Goal: Share content

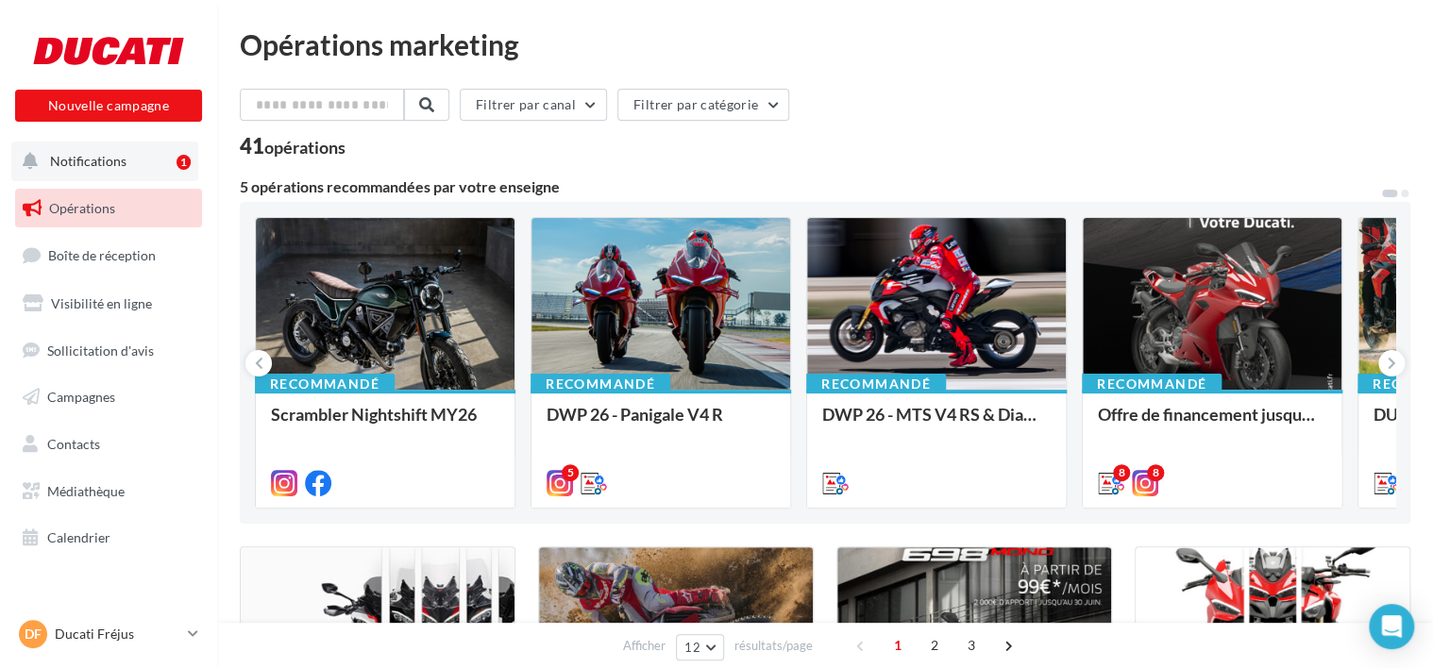
click at [174, 160] on button "Notifications 1" at bounding box center [104, 162] width 187 height 40
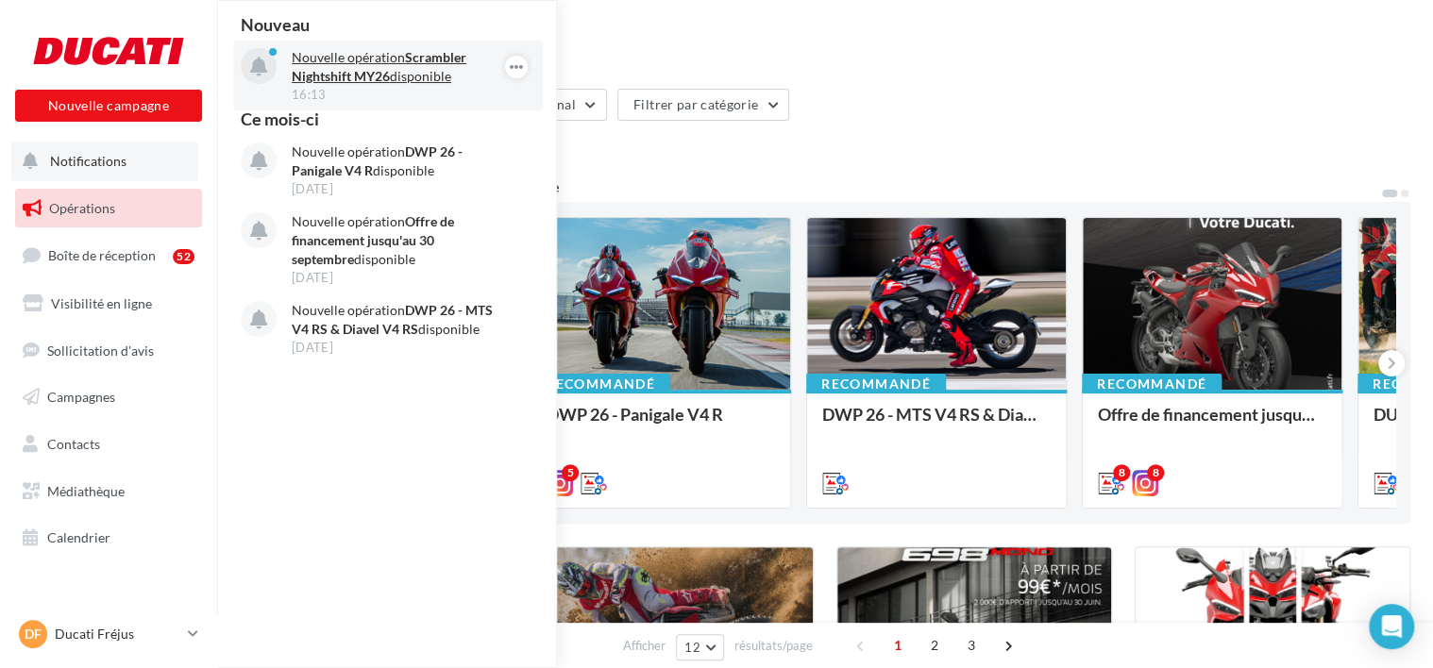
click at [396, 44] on div "Nouvelle opération Scrambler Nightshift MY26 disponible 16:13" at bounding box center [388, 76] width 310 height 70
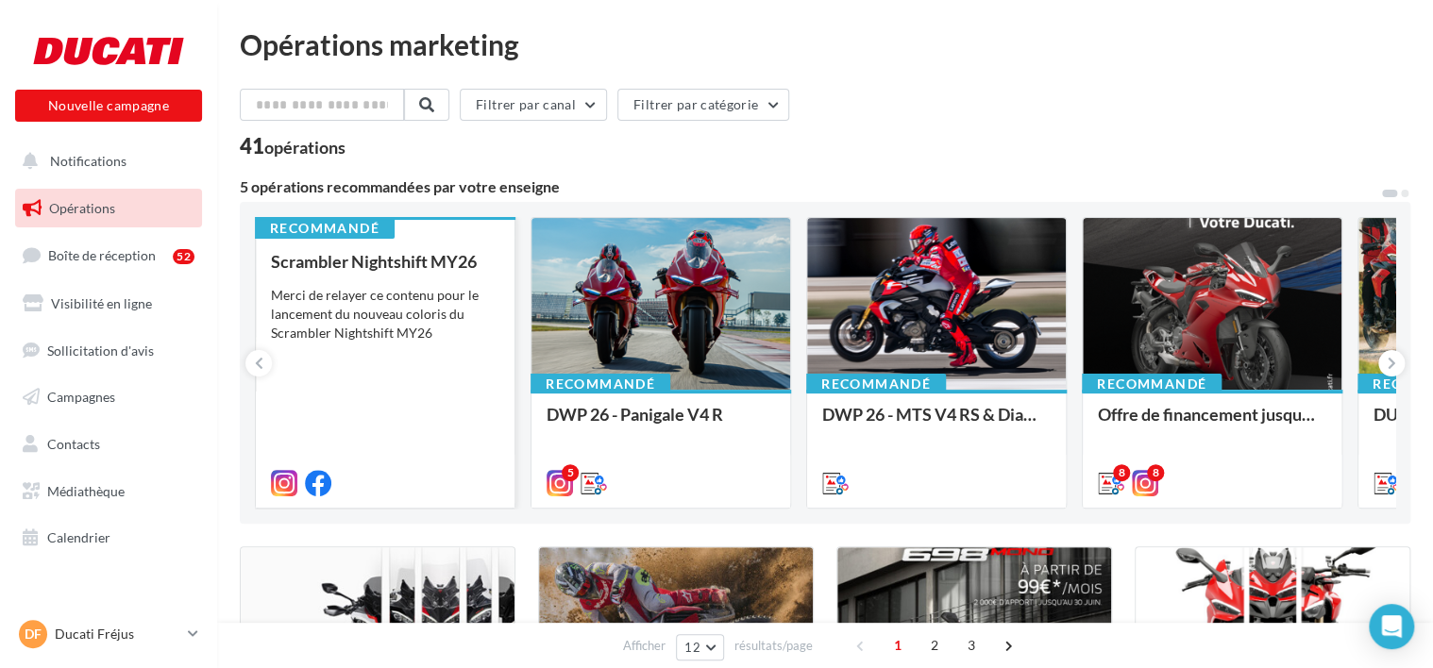
click at [413, 298] on div "Merci de relayer ce contenu pour le lancement du nouveau coloris du Scrambler N…" at bounding box center [385, 314] width 228 height 57
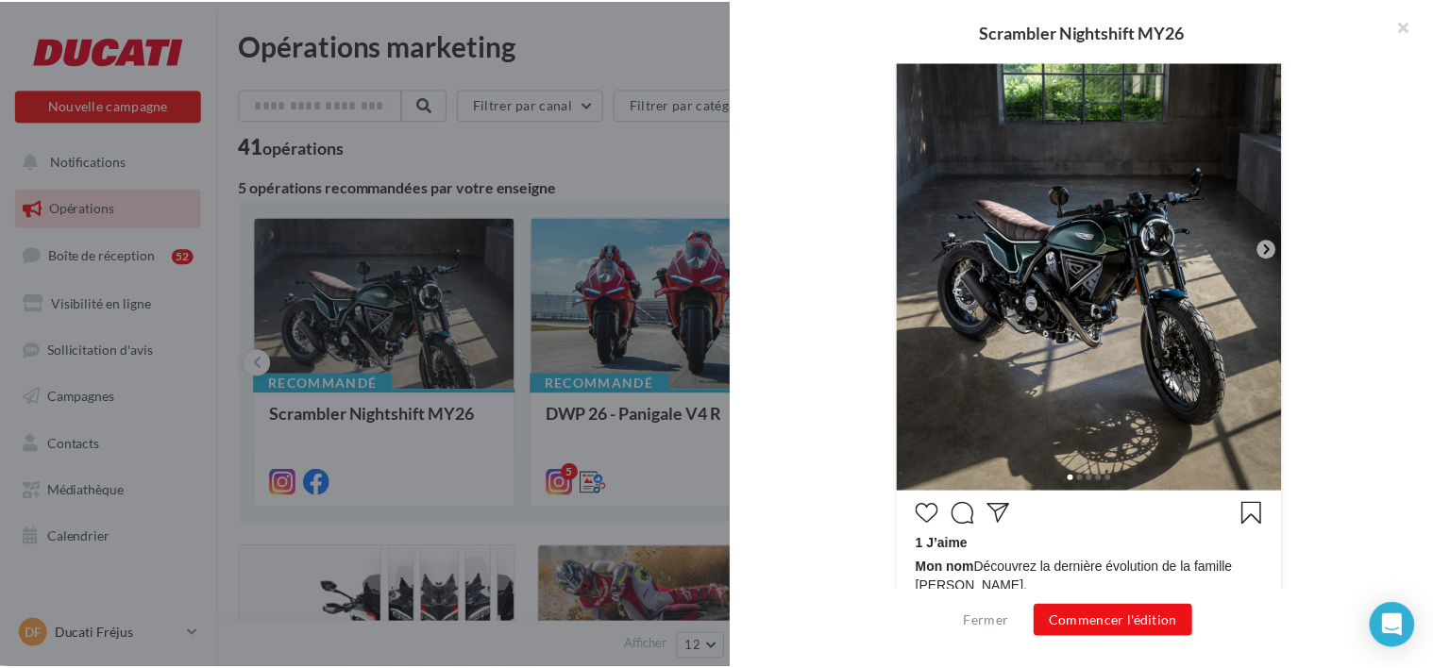
scroll to position [749, 0]
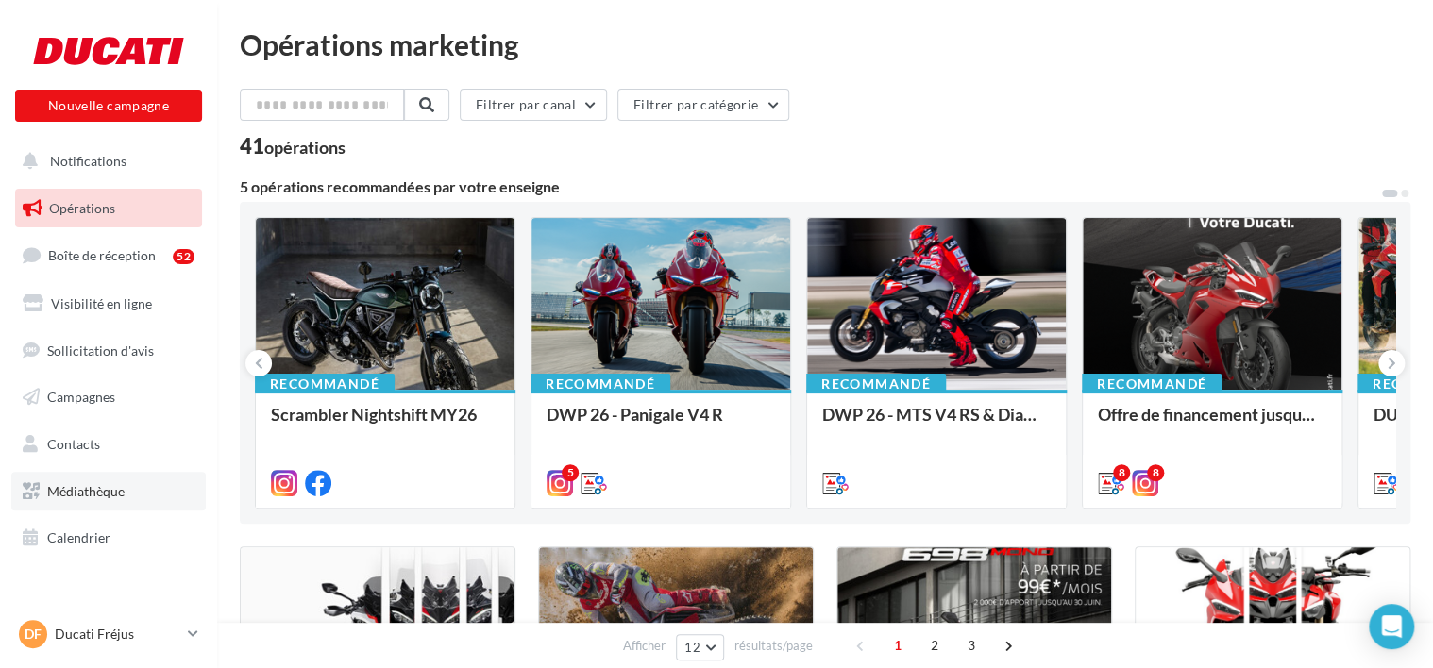
click at [159, 499] on link "Médiathèque" at bounding box center [108, 492] width 194 height 40
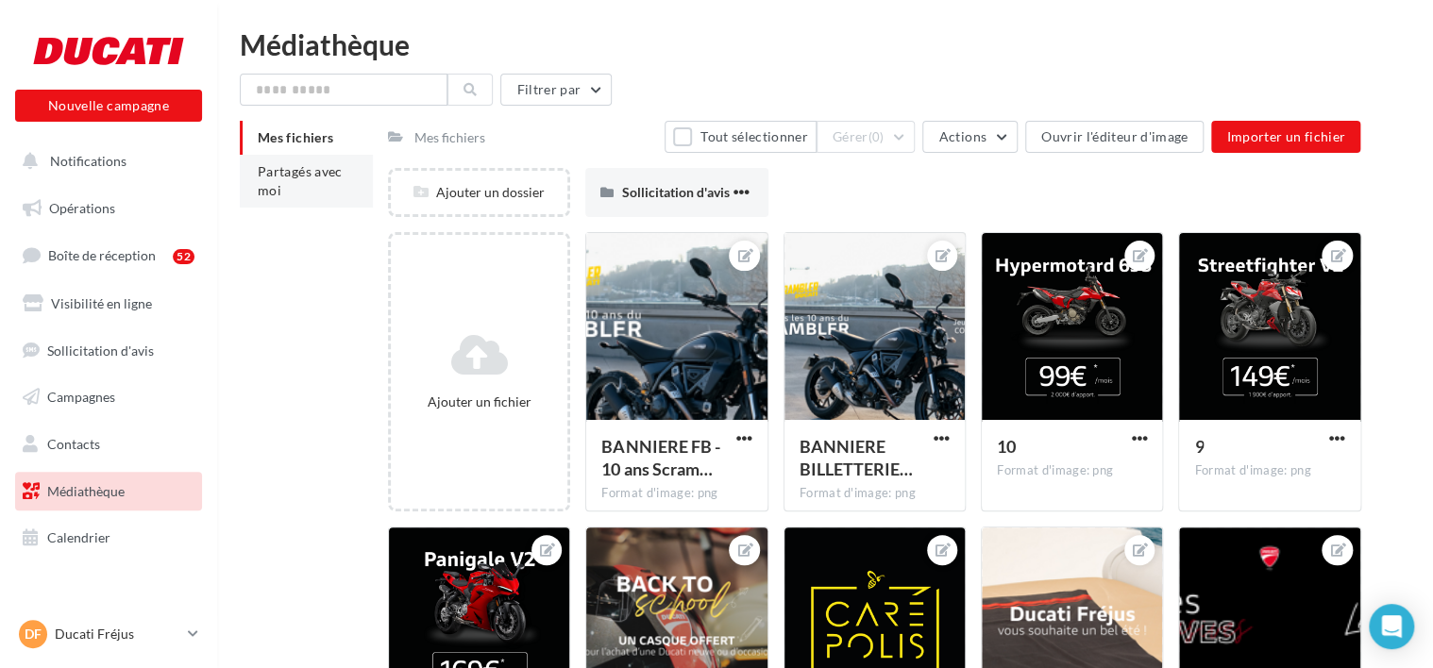
click at [343, 175] on span "Partagés avec moi" at bounding box center [300, 180] width 85 height 35
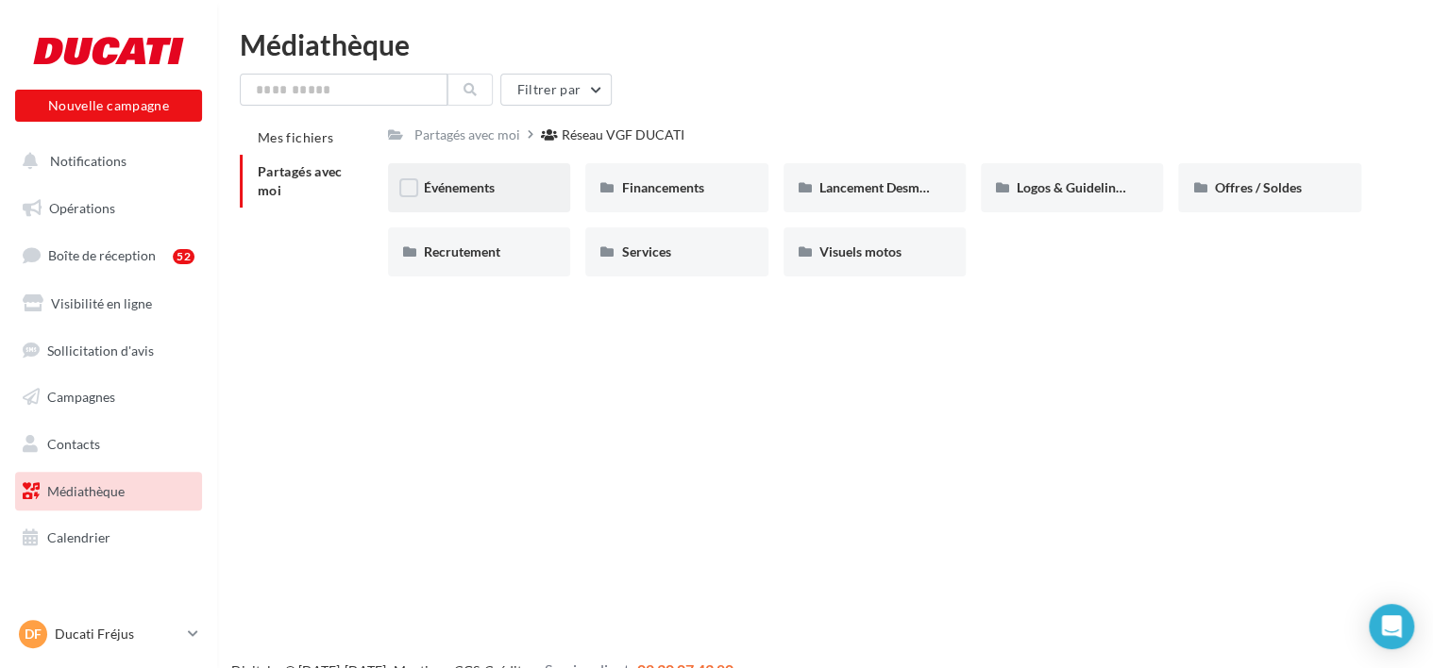
click at [506, 170] on div "Événements" at bounding box center [479, 187] width 182 height 49
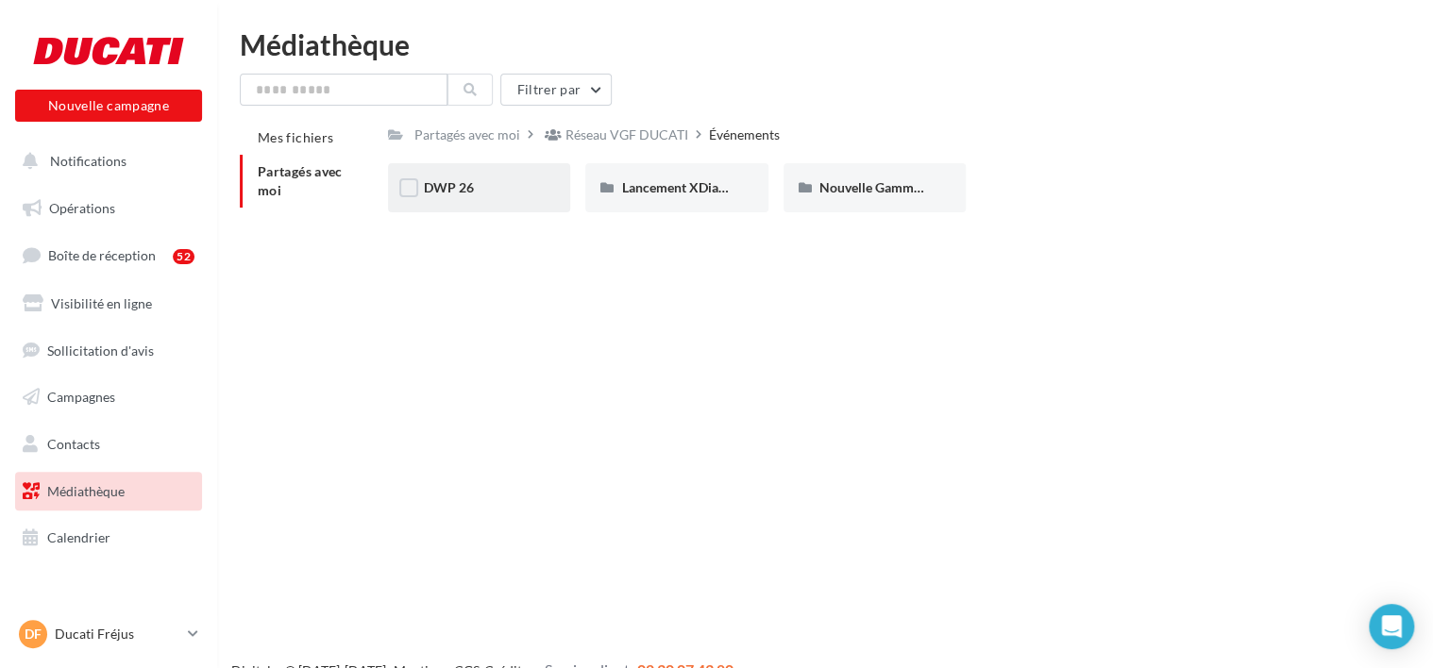
click at [515, 189] on div "DWP 26" at bounding box center [479, 187] width 110 height 19
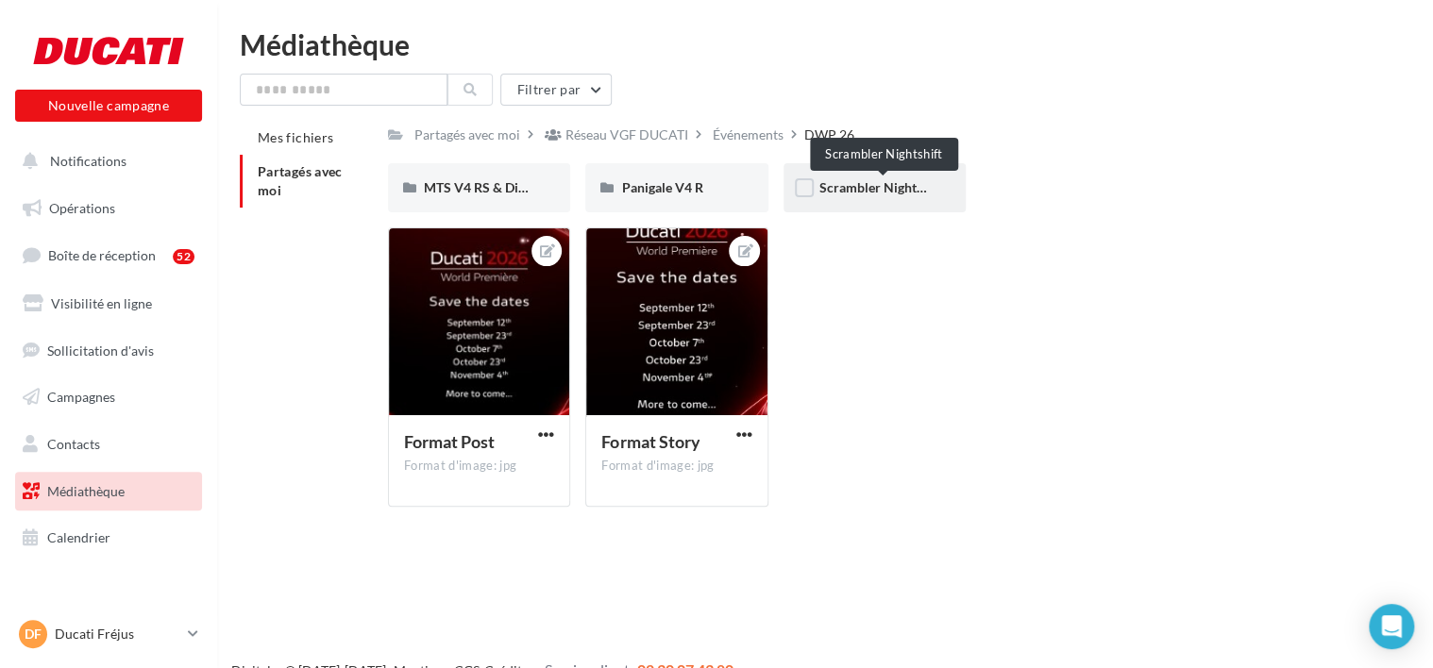
click at [878, 189] on span "Scrambler Nightshift" at bounding box center [881, 187] width 124 height 16
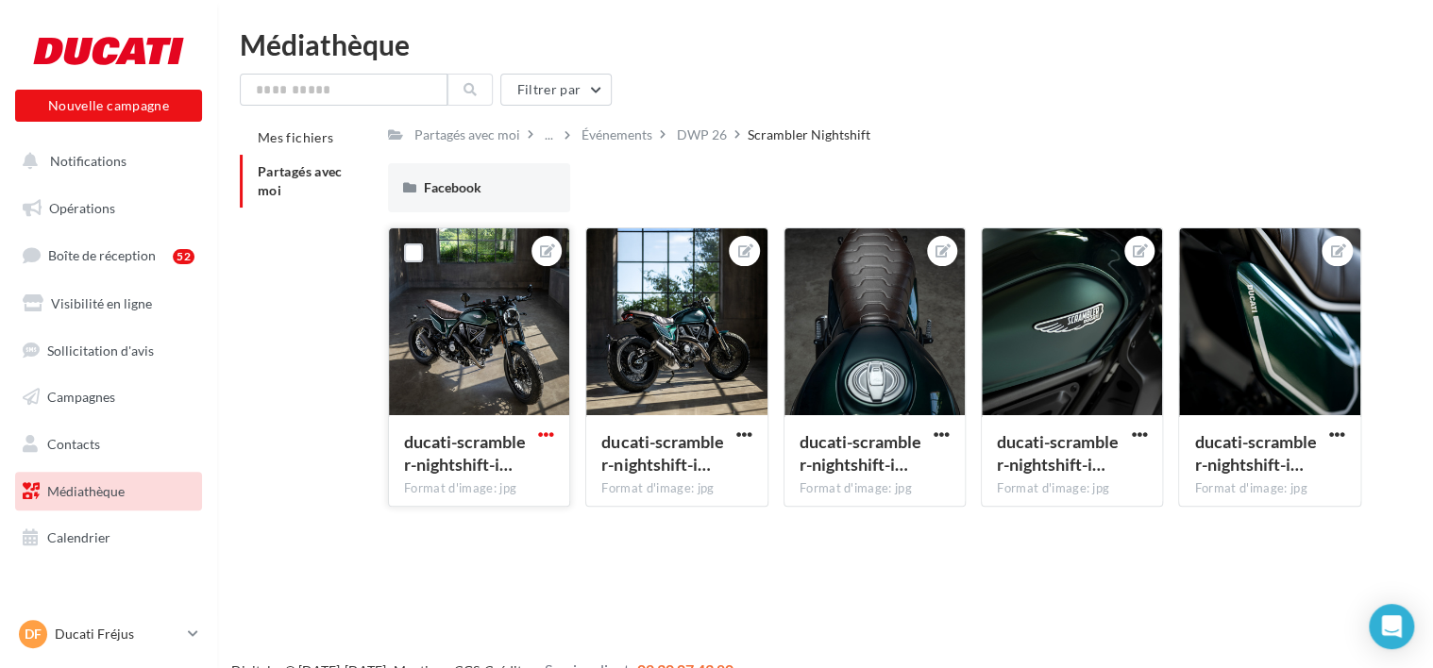
click at [547, 434] on span "button" at bounding box center [546, 435] width 16 height 16
click at [518, 508] on button "Télécharger" at bounding box center [458, 521] width 199 height 49
click at [738, 434] on span "button" at bounding box center [744, 435] width 16 height 16
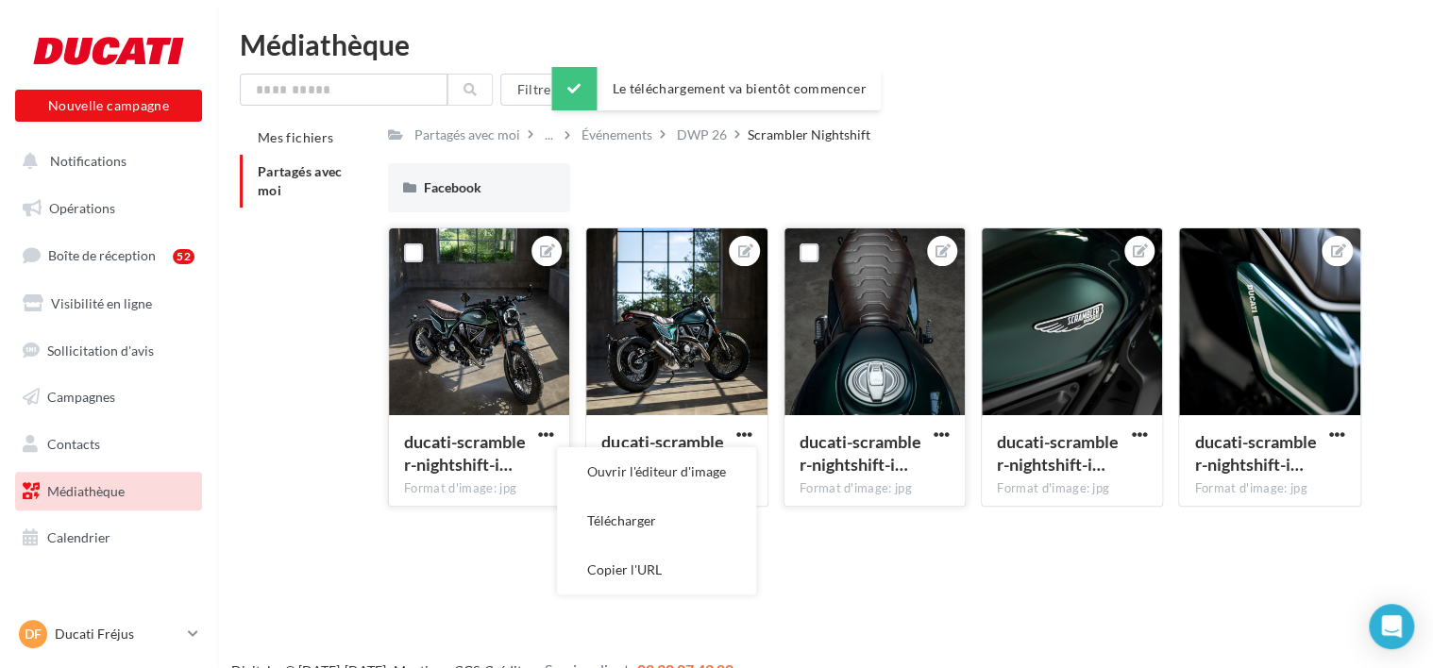
drag, startPoint x: 710, startPoint y: 510, endPoint x: 794, endPoint y: 487, distance: 87.0
click at [710, 511] on button "Télécharger" at bounding box center [656, 521] width 199 height 49
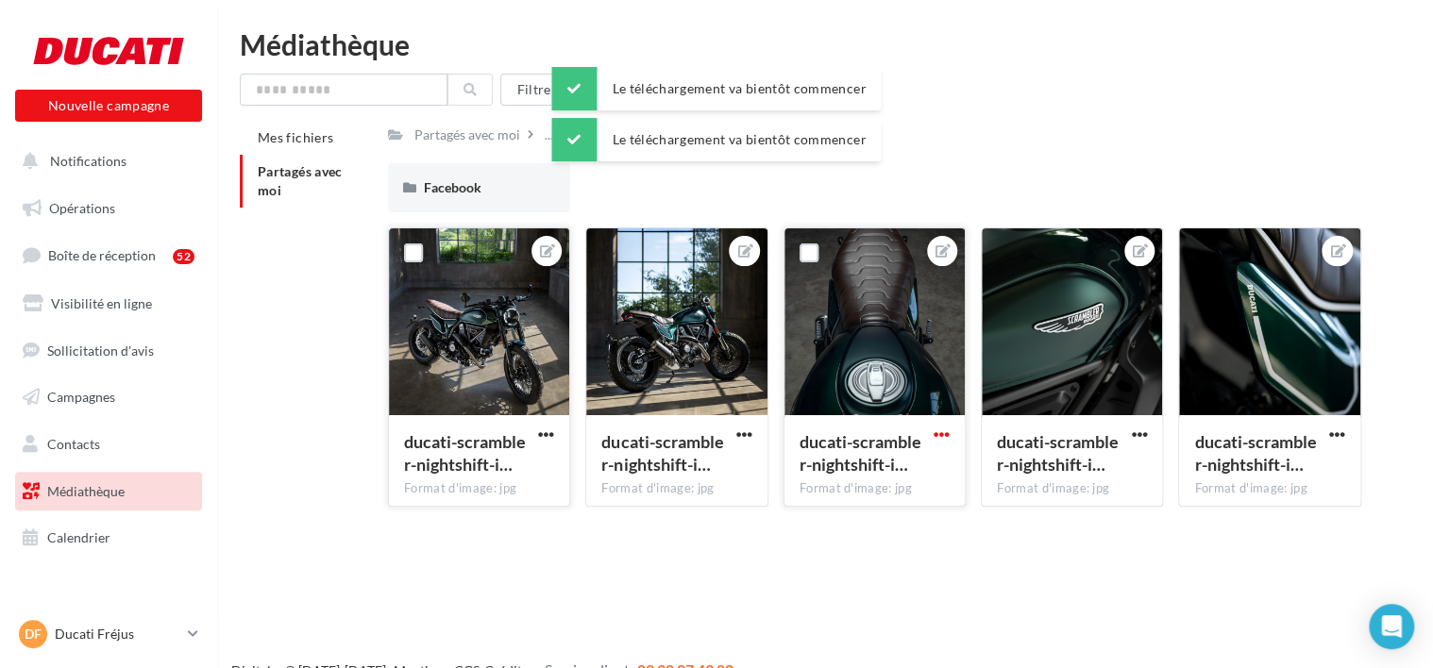
click at [944, 432] on span "button" at bounding box center [942, 435] width 16 height 16
click at [901, 532] on button "Télécharger" at bounding box center [853, 521] width 199 height 49
click at [1149, 428] on button "button" at bounding box center [1139, 436] width 24 height 19
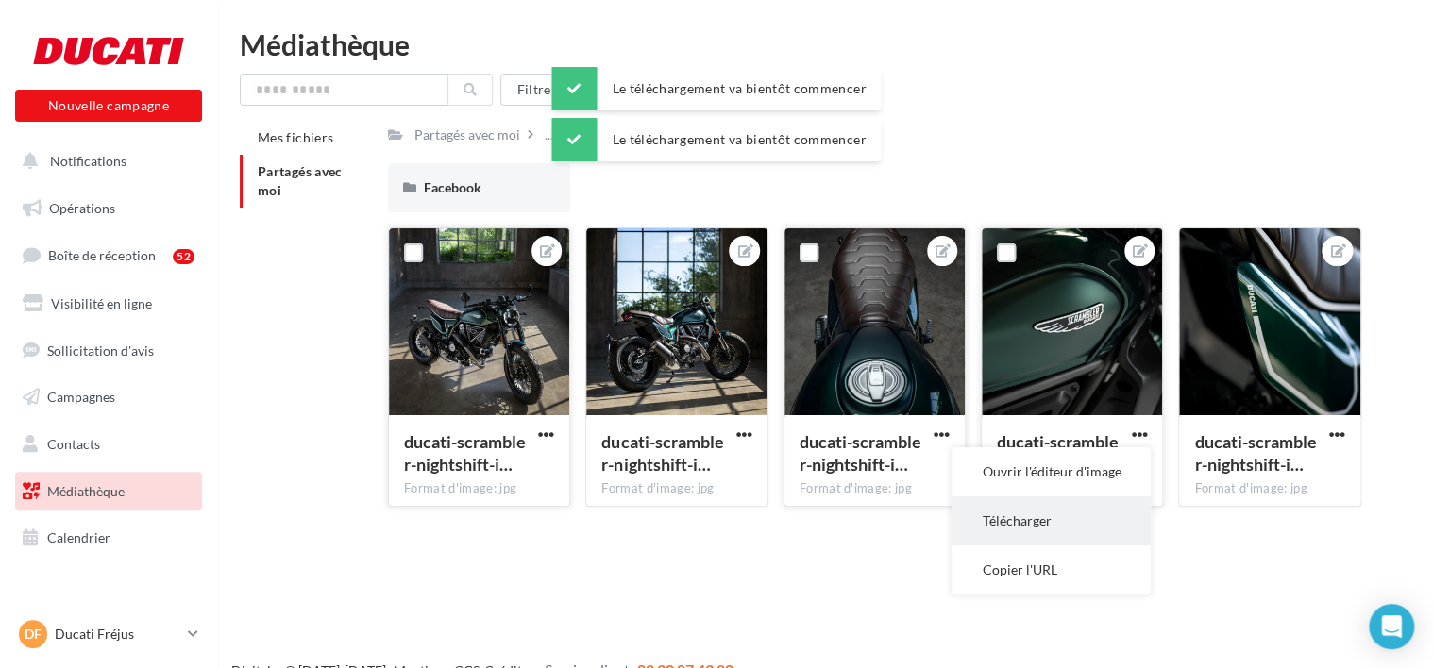
click at [1069, 521] on button "Télécharger" at bounding box center [1051, 521] width 199 height 49
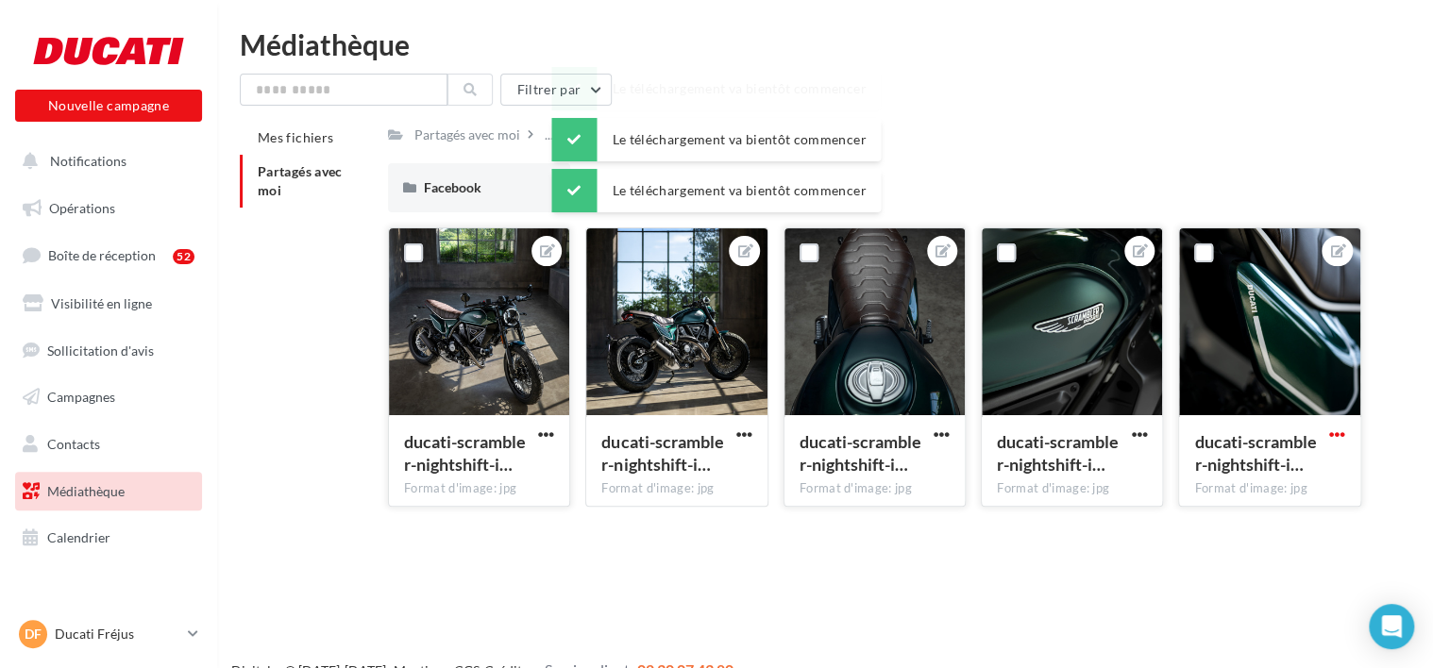
click at [1335, 433] on span "button" at bounding box center [1337, 435] width 16 height 16
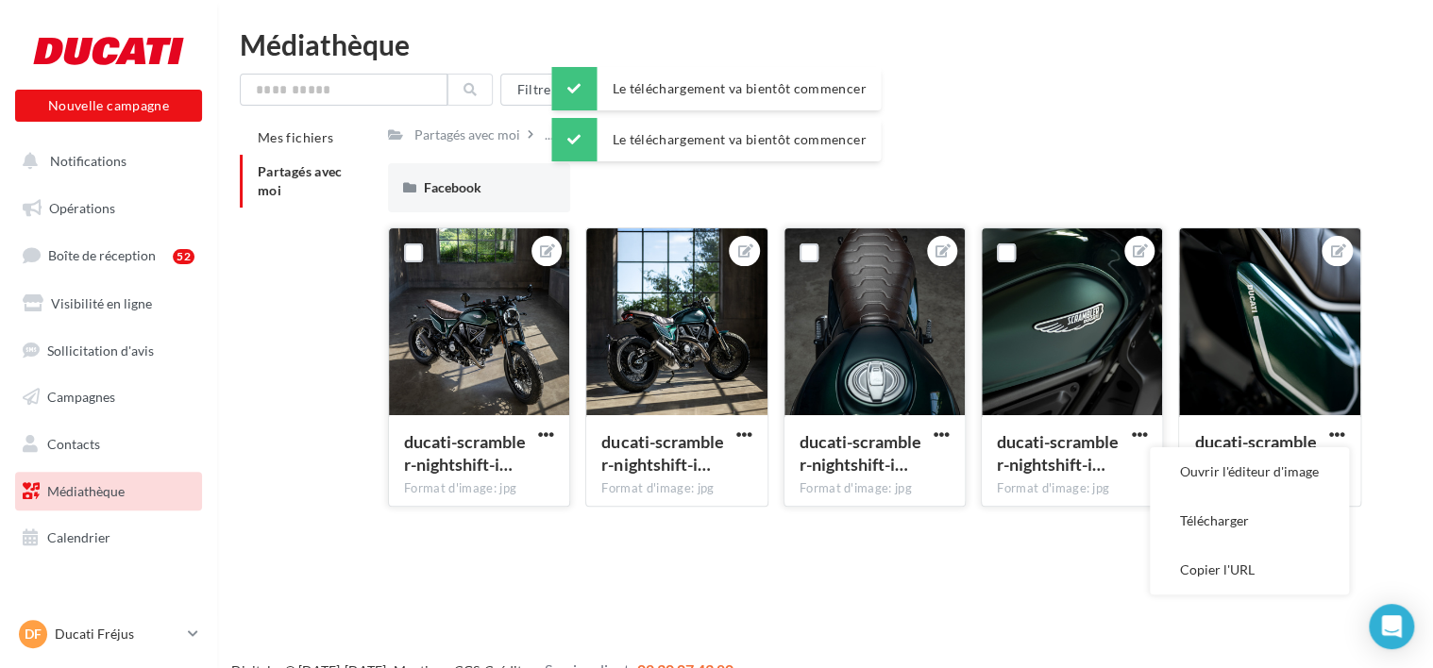
drag, startPoint x: 1261, startPoint y: 523, endPoint x: 1147, endPoint y: 457, distance: 132.0
click at [1263, 523] on button "Télécharger" at bounding box center [1249, 521] width 199 height 49
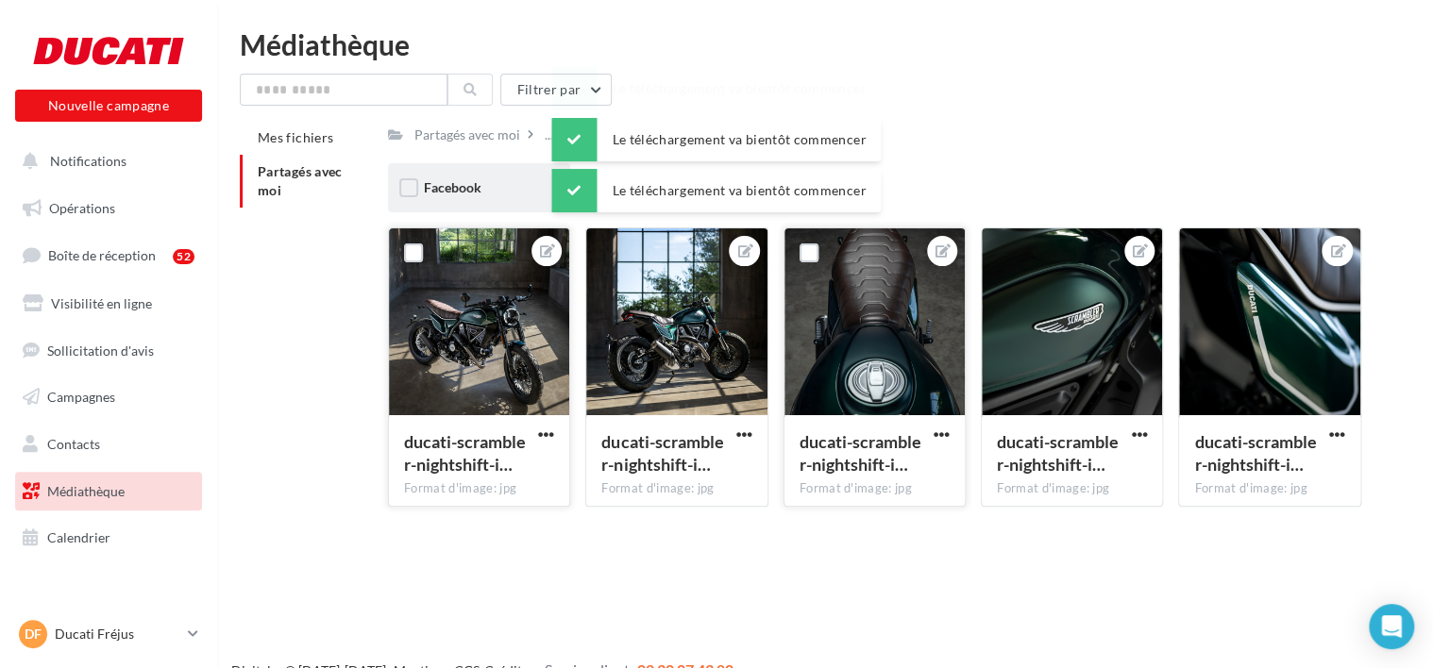
click at [488, 199] on div "Facebook" at bounding box center [479, 187] width 182 height 49
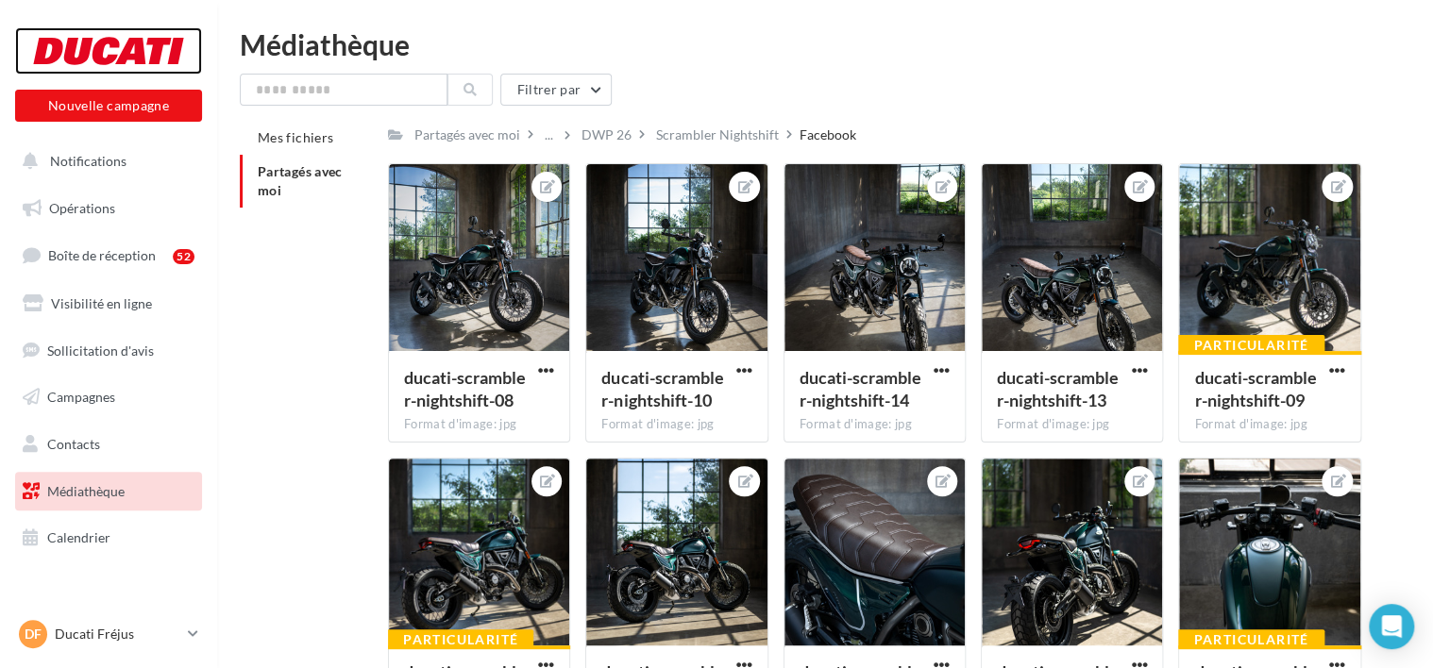
drag, startPoint x: 118, startPoint y: 42, endPoint x: 130, endPoint y: 38, distance: 12.8
click at [118, 42] on div at bounding box center [108, 50] width 151 height 47
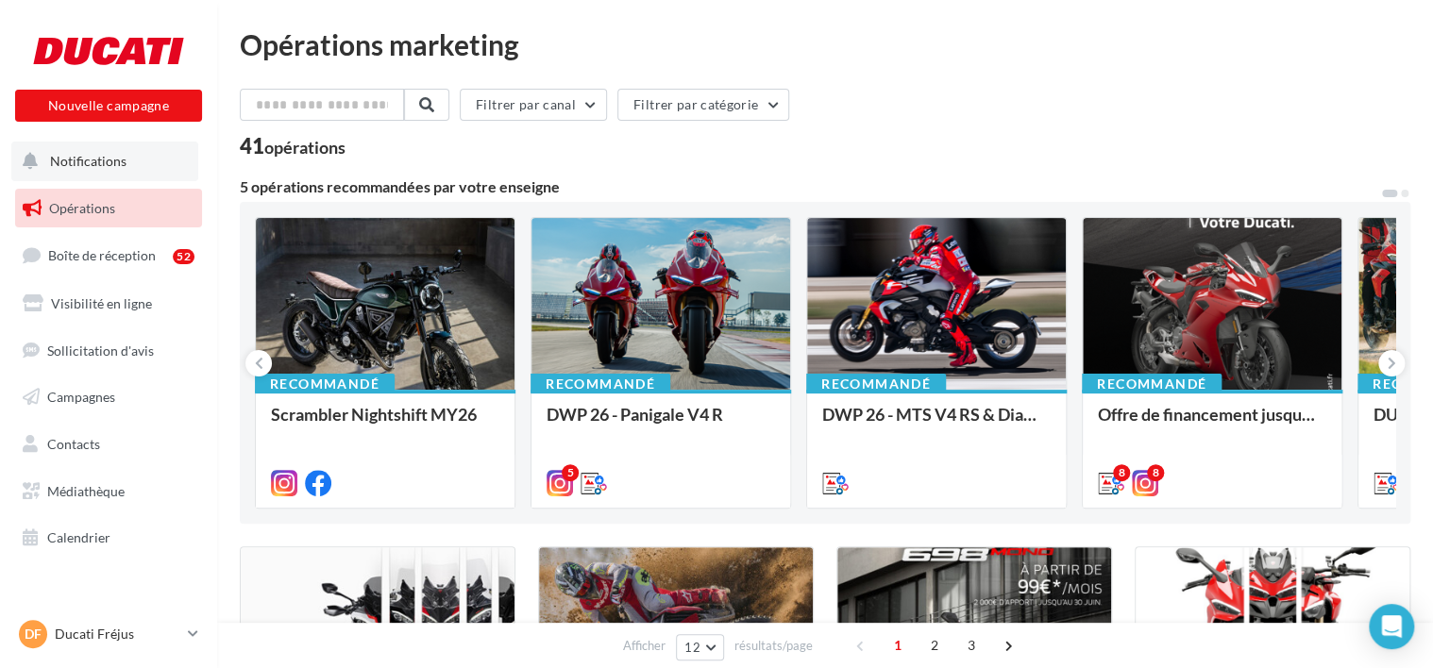
click at [170, 167] on button "Notifications" at bounding box center [104, 162] width 187 height 40
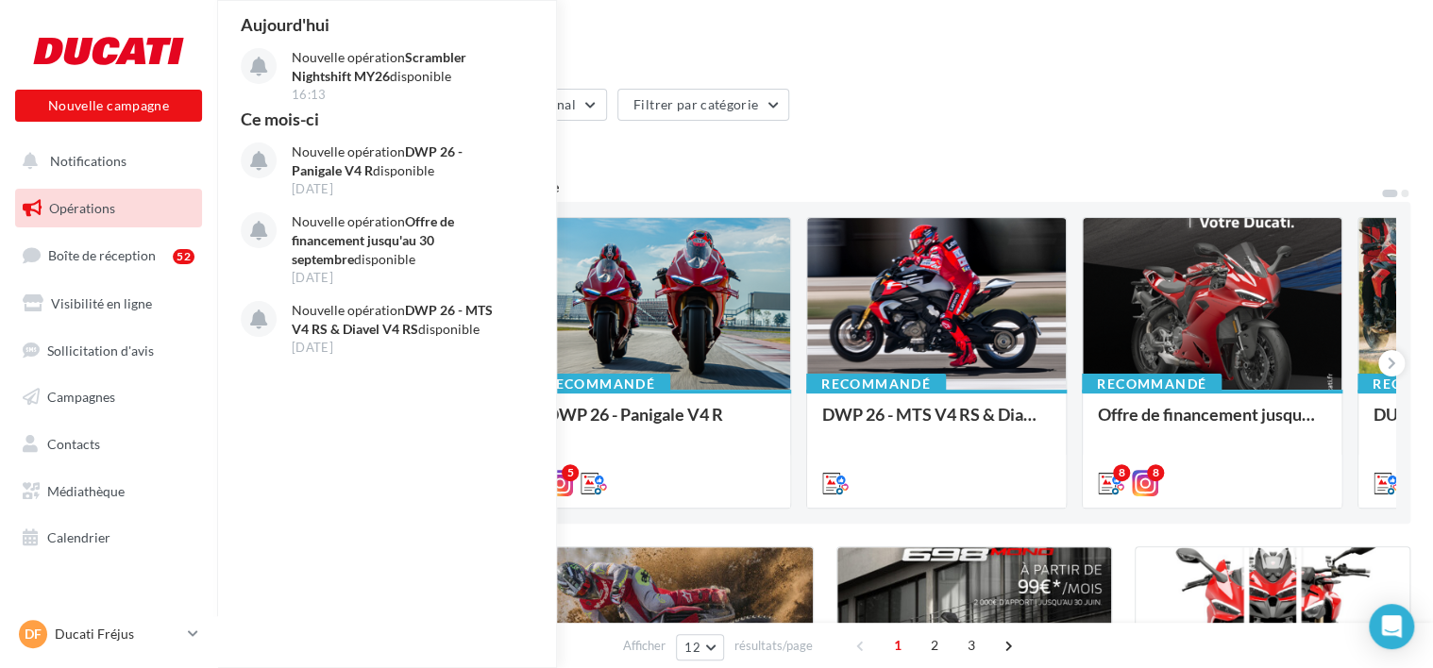
click at [692, 149] on div "41 opérations" at bounding box center [825, 148] width 1171 height 25
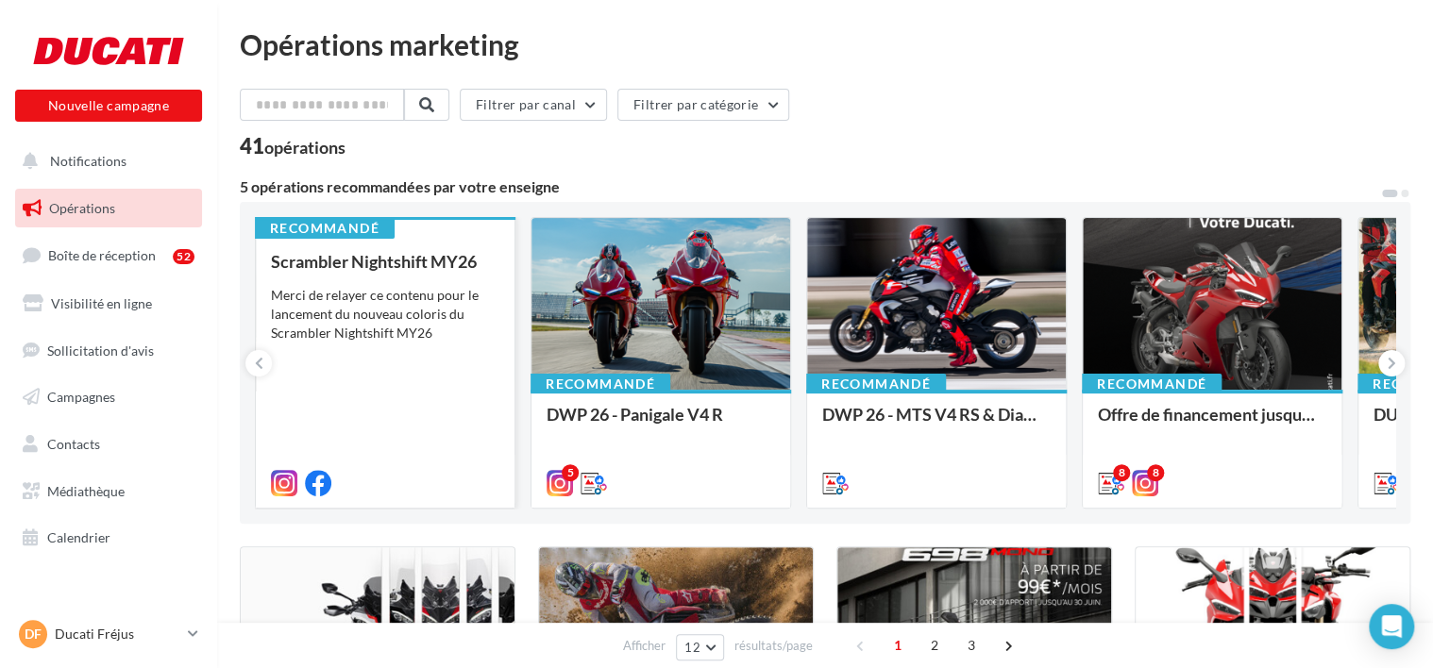
click at [430, 286] on div "Merci de relayer ce contenu pour le lancement du nouveau coloris du Scrambler N…" at bounding box center [385, 314] width 228 height 57
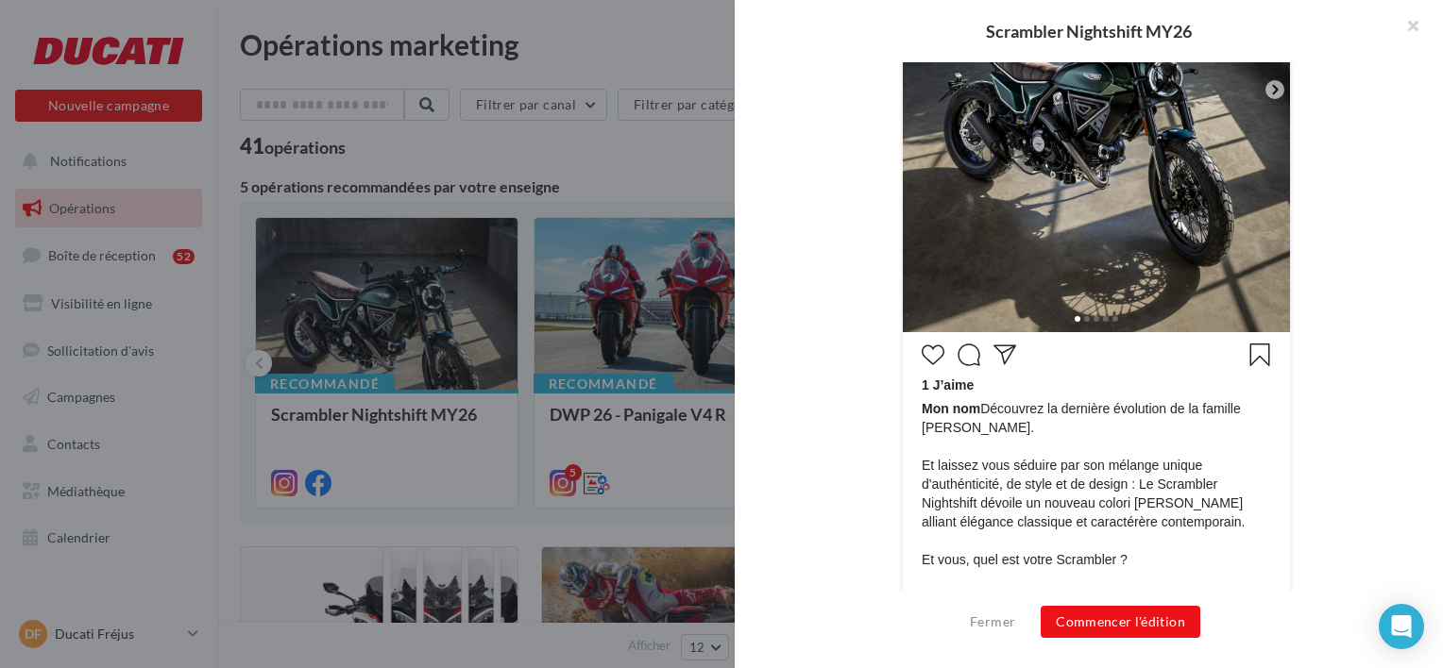
scroll to position [749, 0]
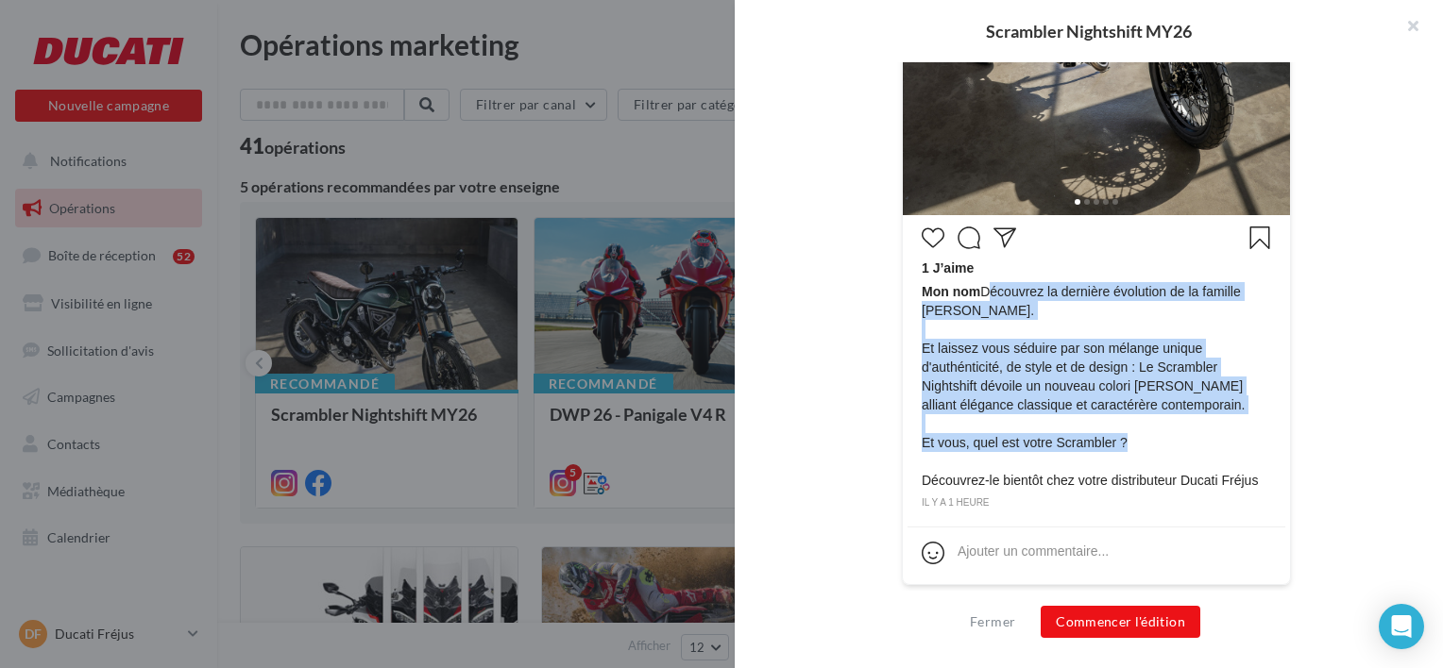
drag, startPoint x: 980, startPoint y: 291, endPoint x: 1192, endPoint y: 442, distance: 260.6
click at [1192, 442] on span "Mon nom Découvrez la dernière évolution de la famille Scrambler. Et laissez vou…" at bounding box center [1095, 386] width 349 height 208
copy span "Découvrez la dernière évolution de la famille Scrambler. Et laissez vous séduir…"
click at [943, 328] on span "Mon nom Découvrez la dernière évolution de la famille Scrambler. Et laissez vou…" at bounding box center [1095, 386] width 349 height 208
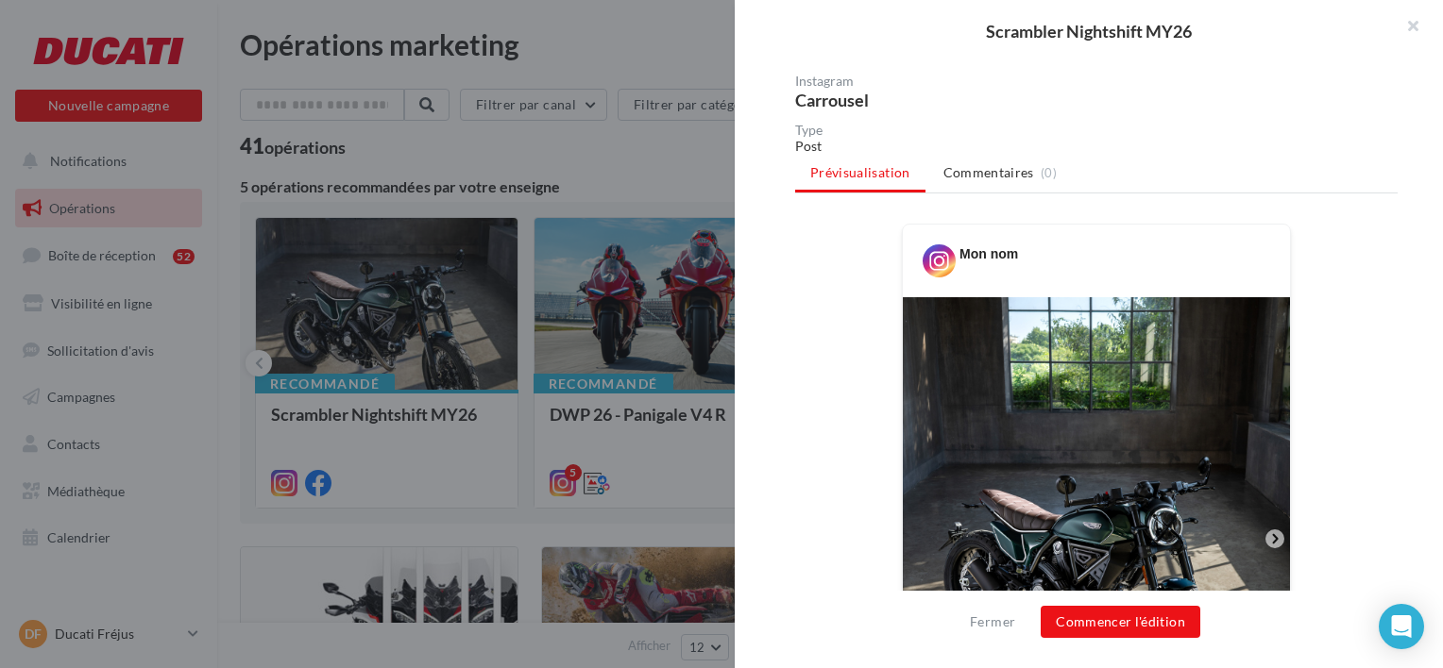
scroll to position [0, 0]
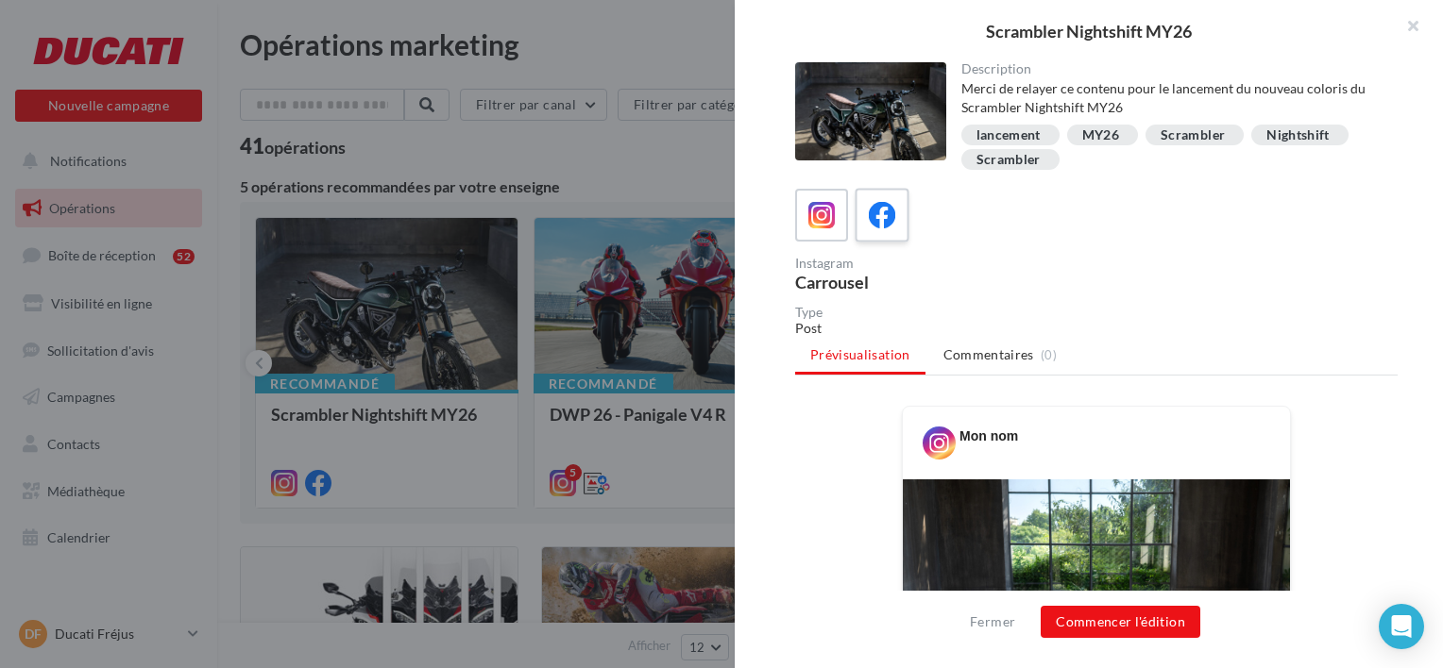
click at [898, 215] on div at bounding box center [882, 215] width 35 height 35
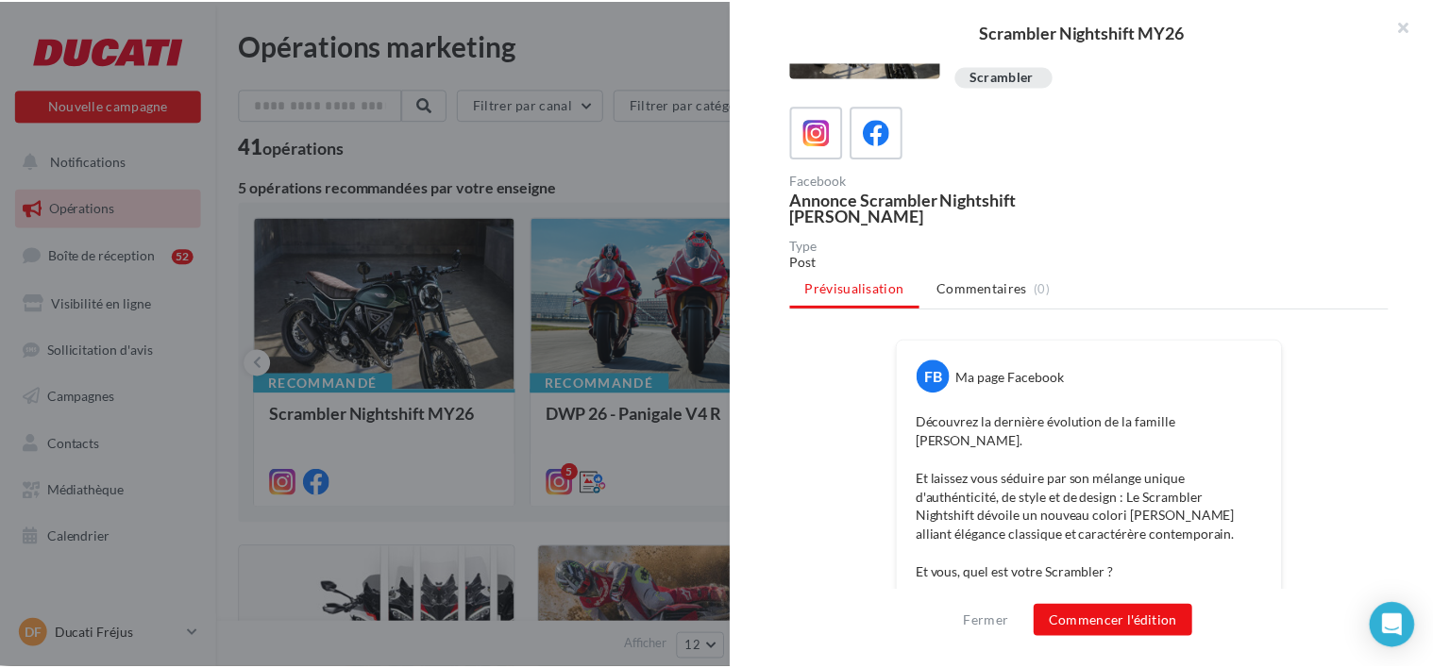
scroll to position [378, 0]
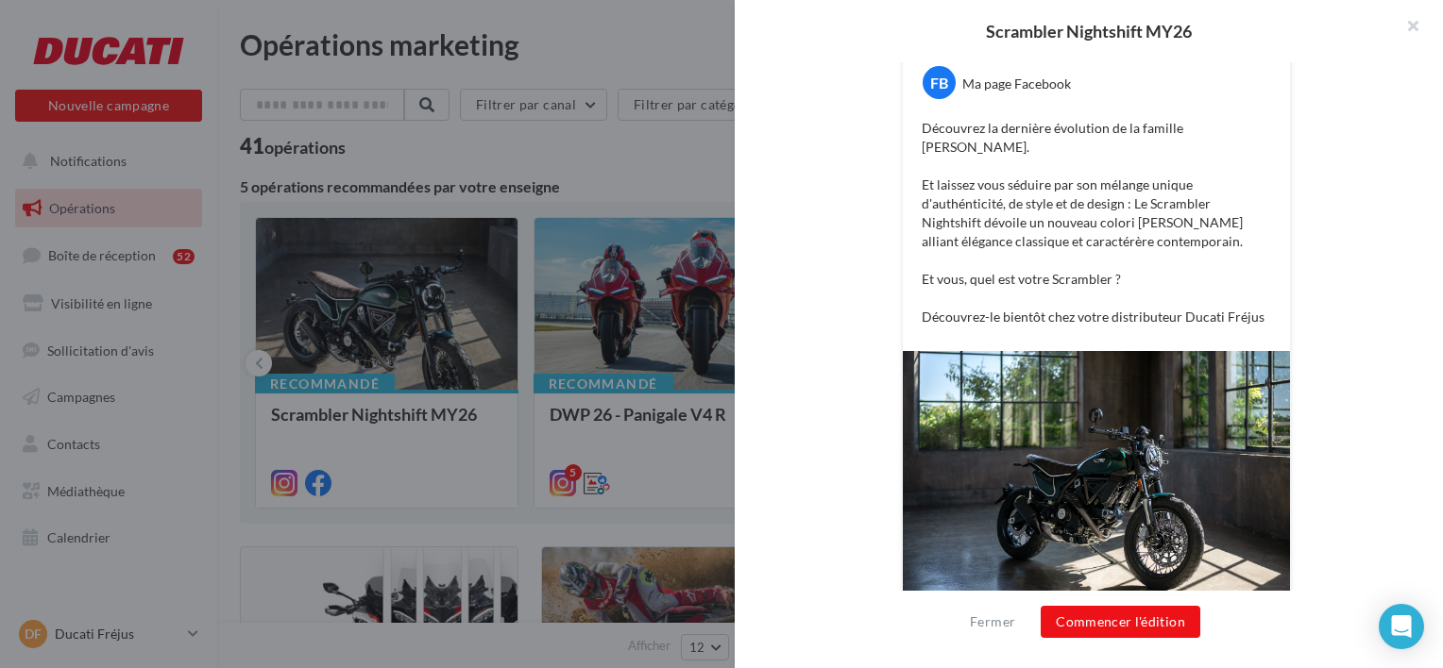
click at [741, 211] on div "Description Merci de relayer ce contenu pour le lancement du nouveau coloris du…" at bounding box center [1095, 335] width 723 height 546
click at [695, 126] on div at bounding box center [721, 334] width 1443 height 668
